Goal: Information Seeking & Learning: Learn about a topic

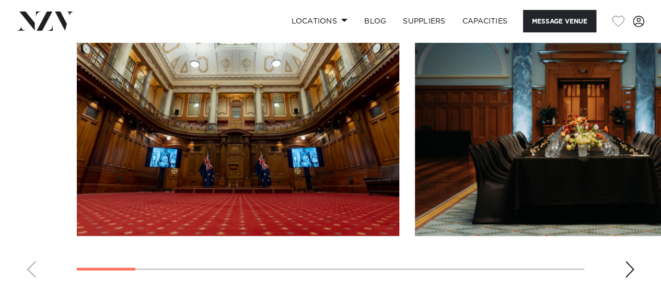
scroll to position [1301, 0]
click at [628, 262] on div "Next slide" at bounding box center [630, 270] width 10 height 17
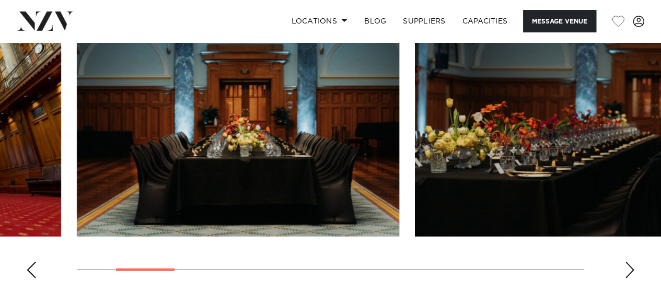
click at [628, 262] on div "Next slide" at bounding box center [630, 270] width 10 height 17
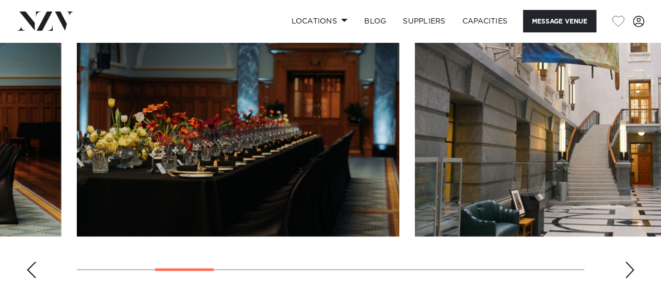
click at [628, 262] on div "Next slide" at bounding box center [630, 270] width 10 height 17
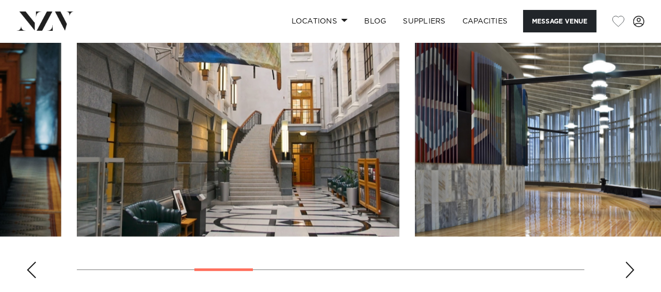
click at [628, 262] on div "Next slide" at bounding box center [630, 270] width 10 height 17
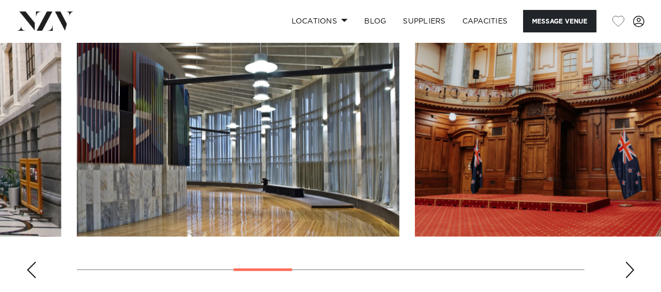
click at [628, 262] on div "Next slide" at bounding box center [630, 270] width 10 height 17
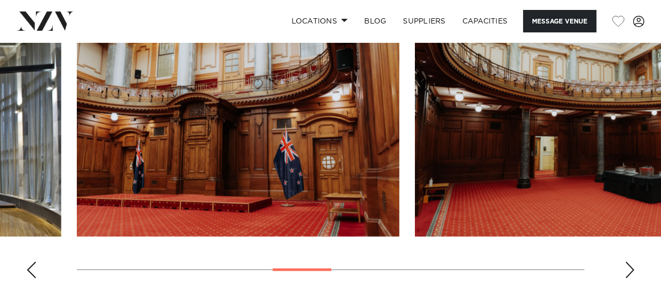
click at [628, 262] on div "Next slide" at bounding box center [630, 270] width 10 height 17
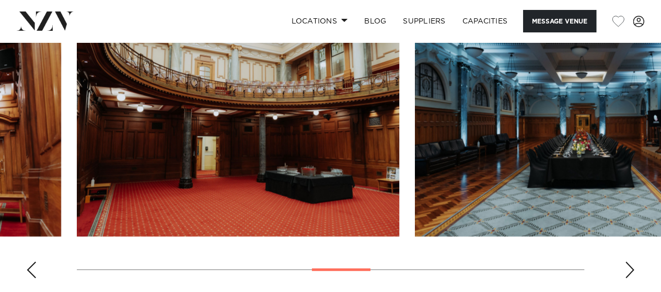
click at [628, 262] on div "Next slide" at bounding box center [630, 270] width 10 height 17
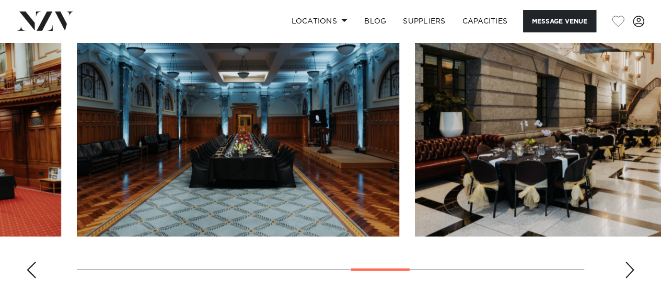
click at [628, 262] on div "Next slide" at bounding box center [630, 270] width 10 height 17
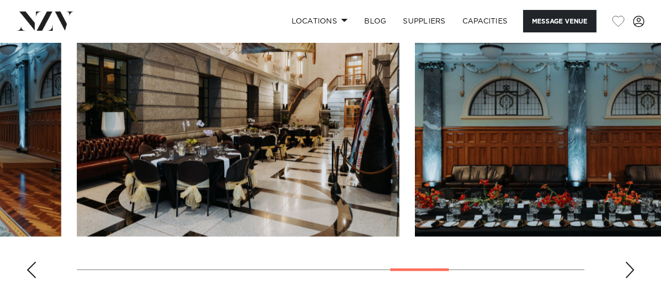
click at [628, 262] on div "Next slide" at bounding box center [630, 270] width 10 height 17
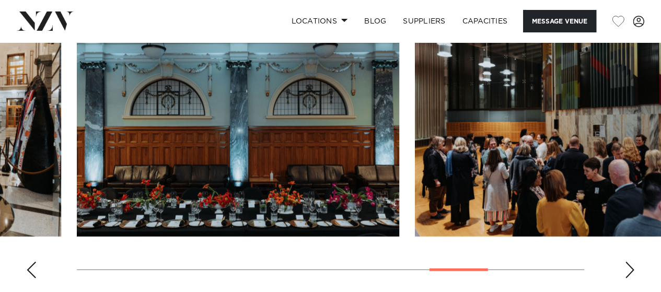
click at [628, 262] on div "Next slide" at bounding box center [630, 270] width 10 height 17
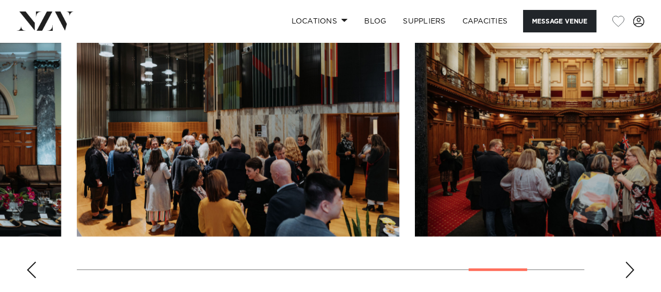
click at [627, 262] on div "Next slide" at bounding box center [630, 270] width 10 height 17
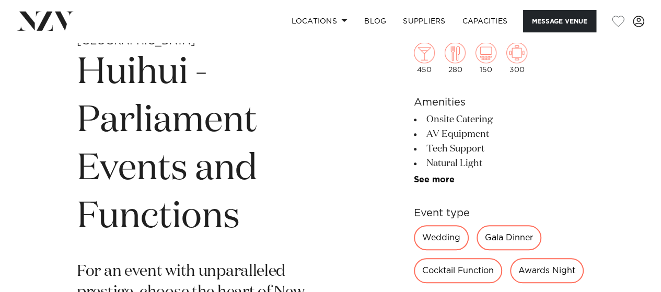
scroll to position [344, 0]
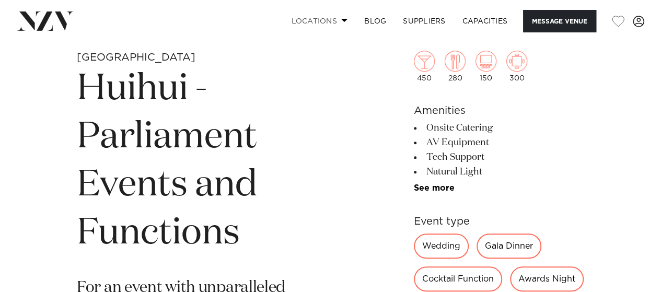
click at [333, 22] on link "Locations" at bounding box center [319, 21] width 73 height 22
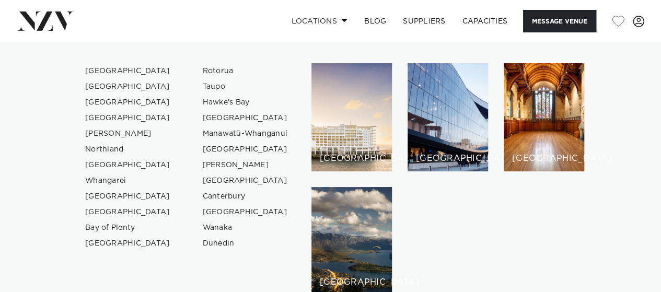
click at [333, 22] on link "Locations" at bounding box center [319, 21] width 73 height 22
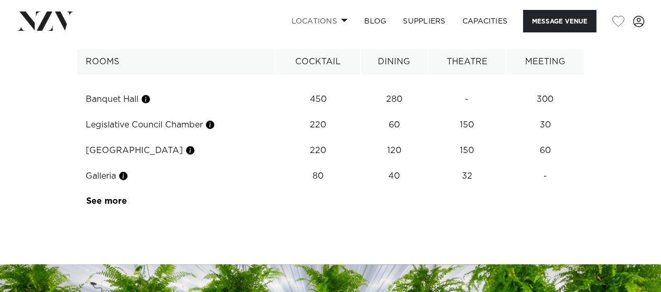
scroll to position [1623, 0]
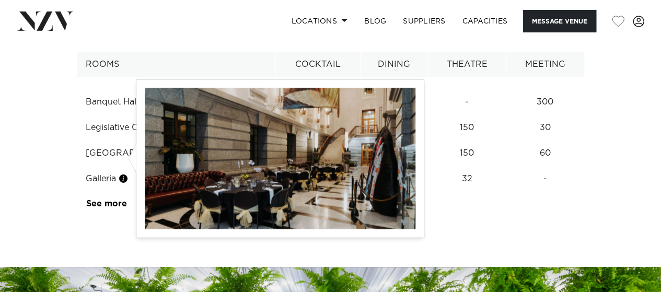
click at [127, 174] on button "button" at bounding box center [123, 179] width 10 height 10
click at [128, 174] on button "button" at bounding box center [123, 179] width 10 height 10
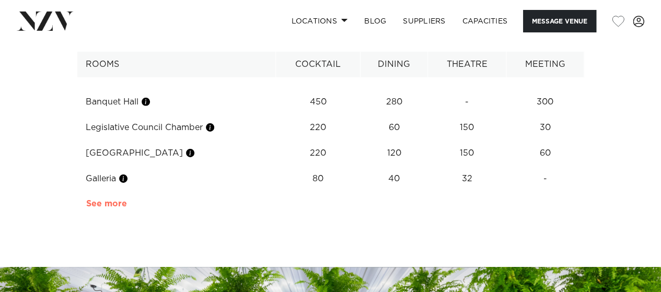
click at [113, 200] on link "See more" at bounding box center [127, 204] width 82 height 8
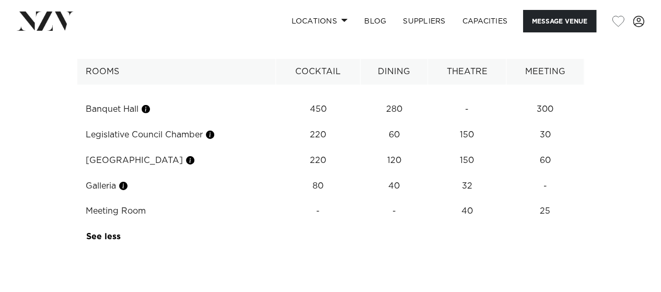
scroll to position [1615, 0]
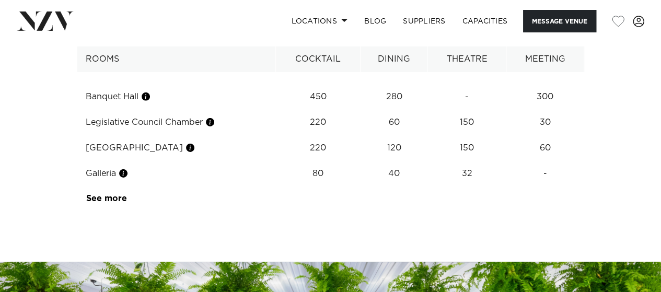
scroll to position [1628, 0]
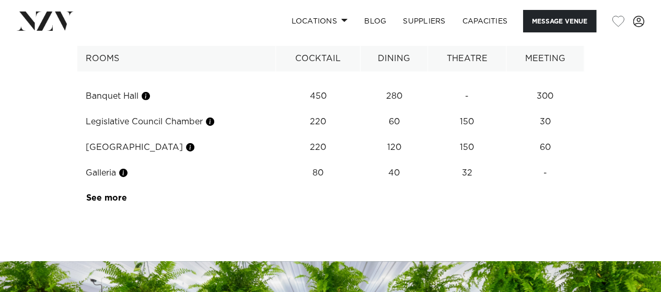
click at [117, 161] on td "Galleria" at bounding box center [176, 174] width 199 height 26
click at [108, 194] on link "See more" at bounding box center [127, 198] width 82 height 8
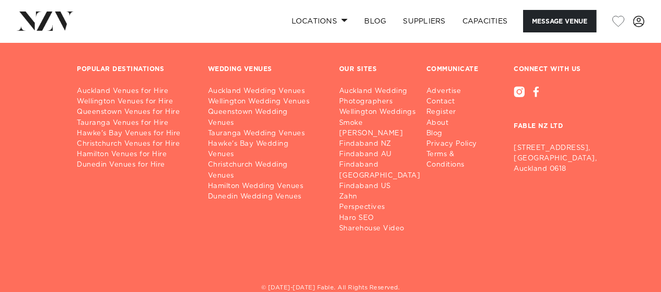
scroll to position [2219, 0]
